Goal: Information Seeking & Learning: Learn about a topic

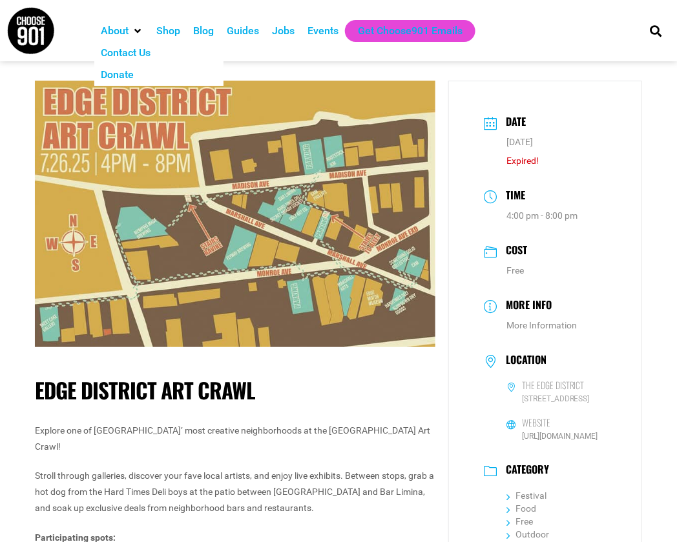
click at [13, 31] on img at bounding box center [30, 30] width 48 height 48
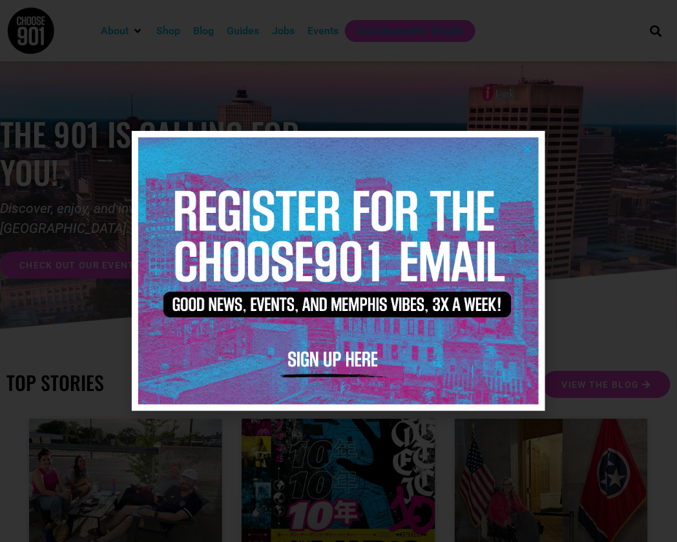
click at [600, 244] on div at bounding box center [338, 271] width 677 height 542
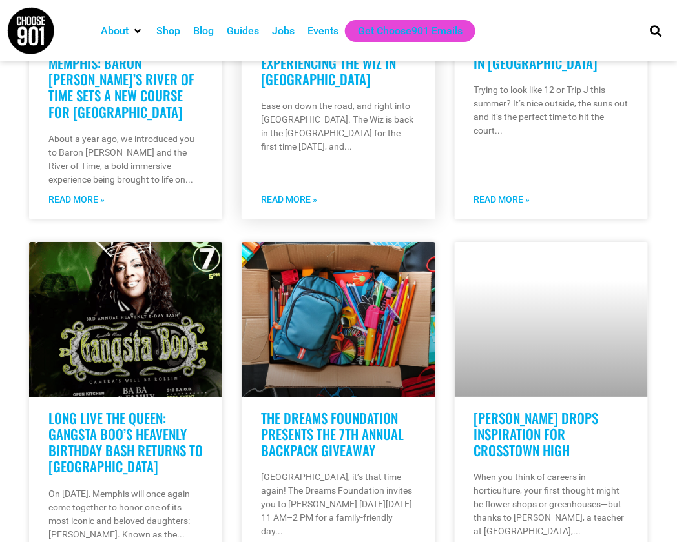
scroll to position [904, 0]
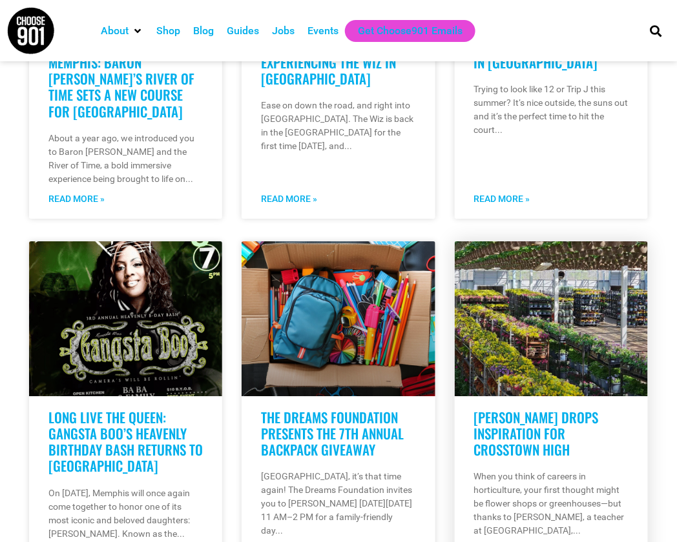
click at [564, 356] on link at bounding box center [551, 318] width 193 height 155
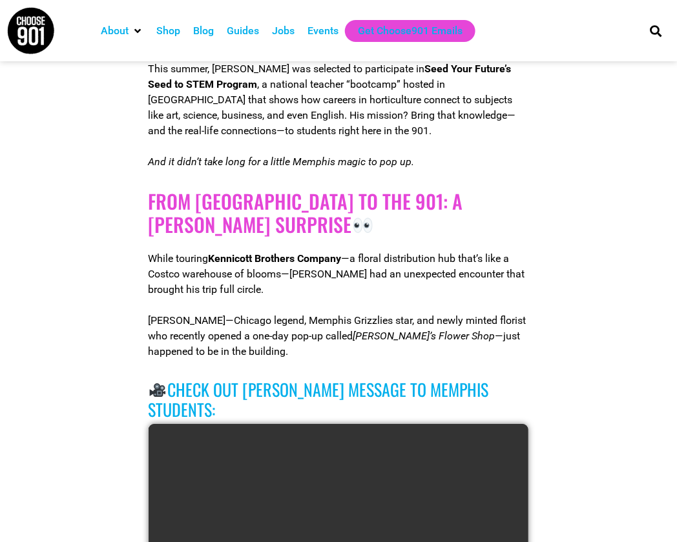
scroll to position [646, 0]
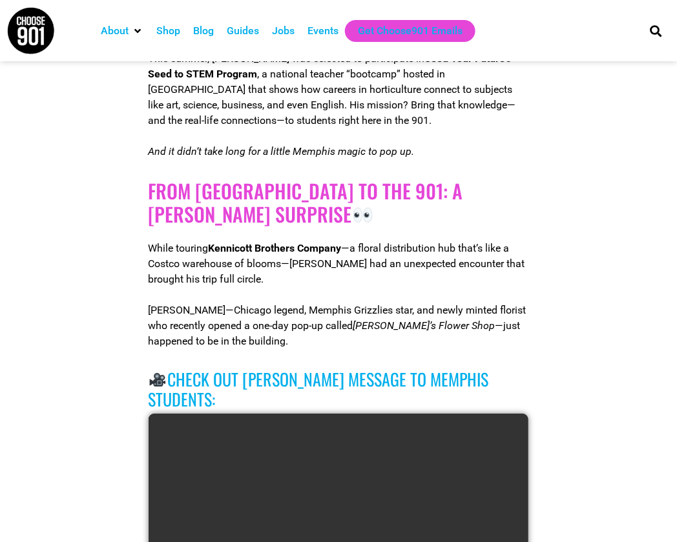
drag, startPoint x: 568, startPoint y: 330, endPoint x: 449, endPoint y: 257, distance: 139.4
click at [449, 257] on p "While touring Kennicott Brothers Company —a floral distribution hub that’s like…" at bounding box center [338, 264] width 380 height 46
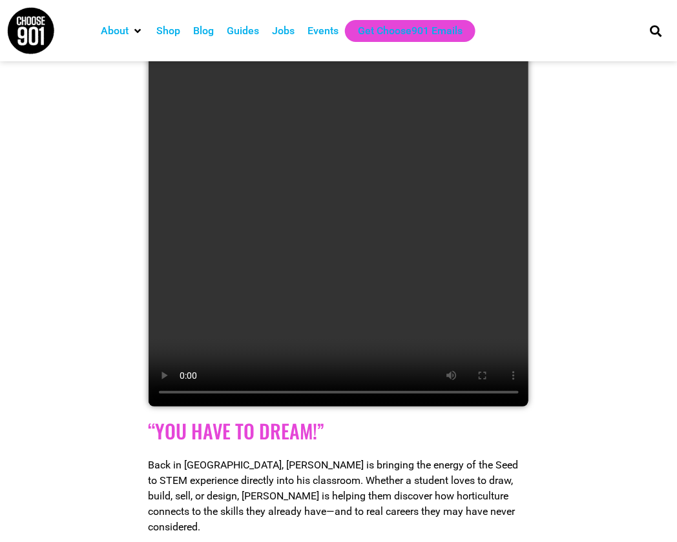
scroll to position [1291, 0]
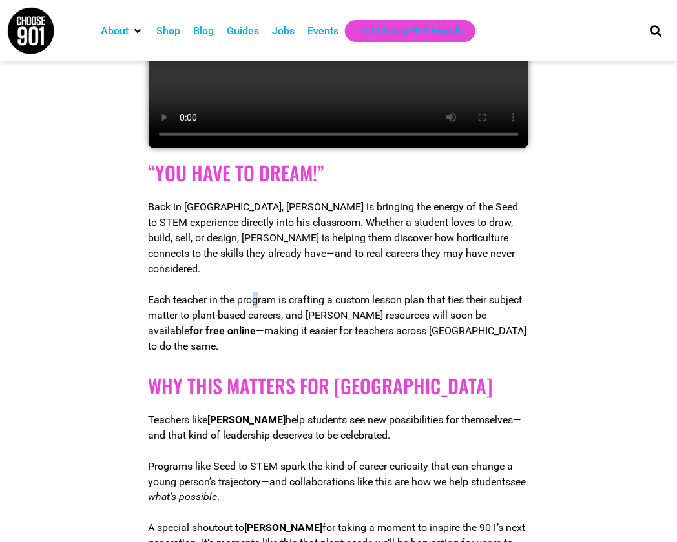
drag, startPoint x: 598, startPoint y: 222, endPoint x: 256, endPoint y: 276, distance: 345.7
click at [256, 276] on div "Back in Memphis, Sloan is bringing the energy of the Seed to STEM experience di…" at bounding box center [338, 276] width 380 height 155
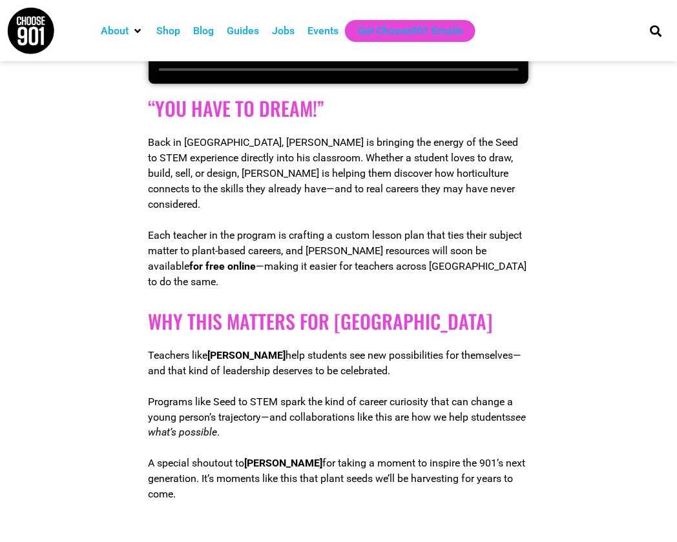
scroll to position [0, 0]
